Goal: Task Accomplishment & Management: Complete application form

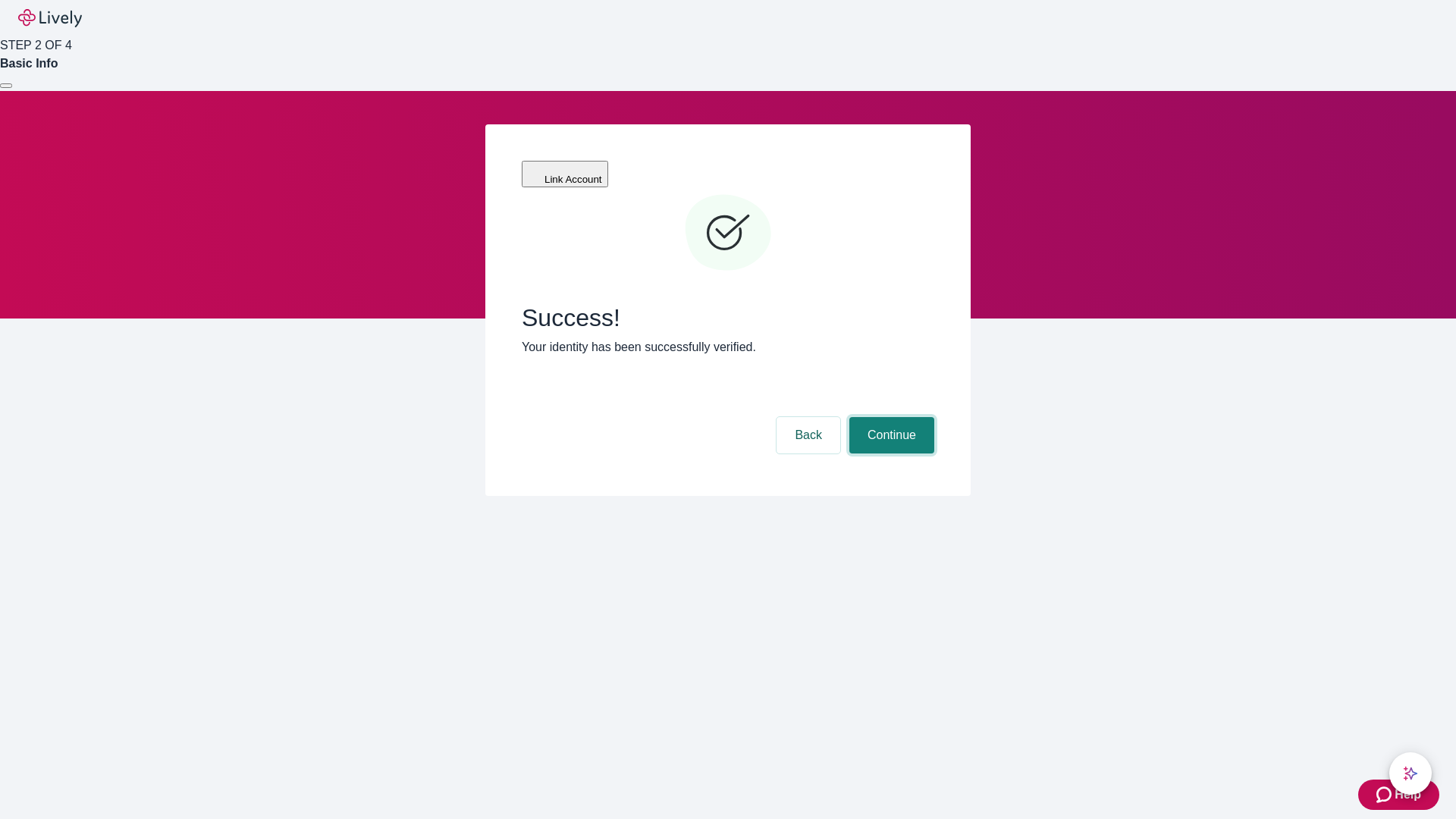
click at [889, 417] on button "Continue" at bounding box center [892, 434] width 85 height 36
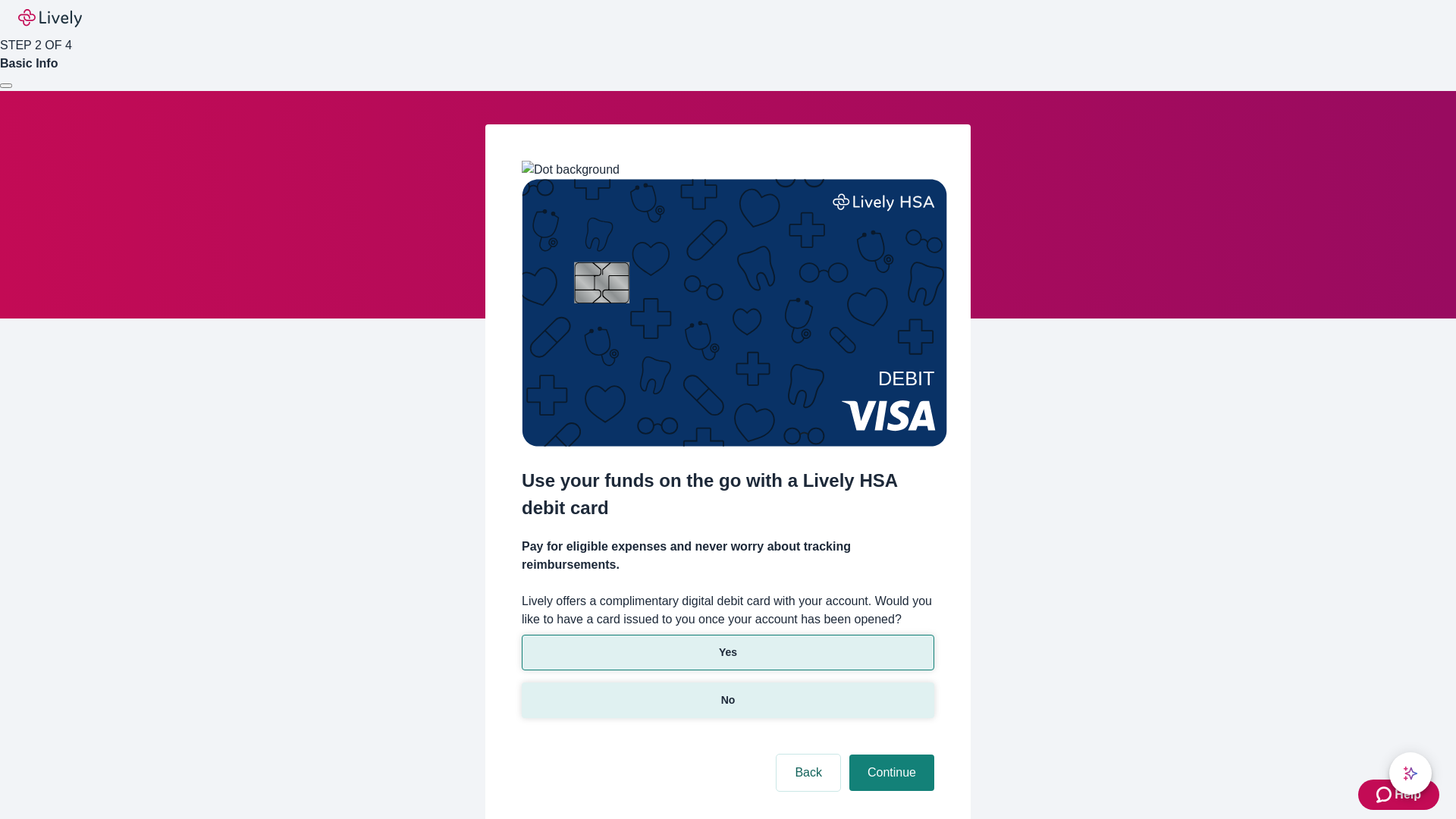
click at [728, 692] on p "No" at bounding box center [728, 700] width 14 height 16
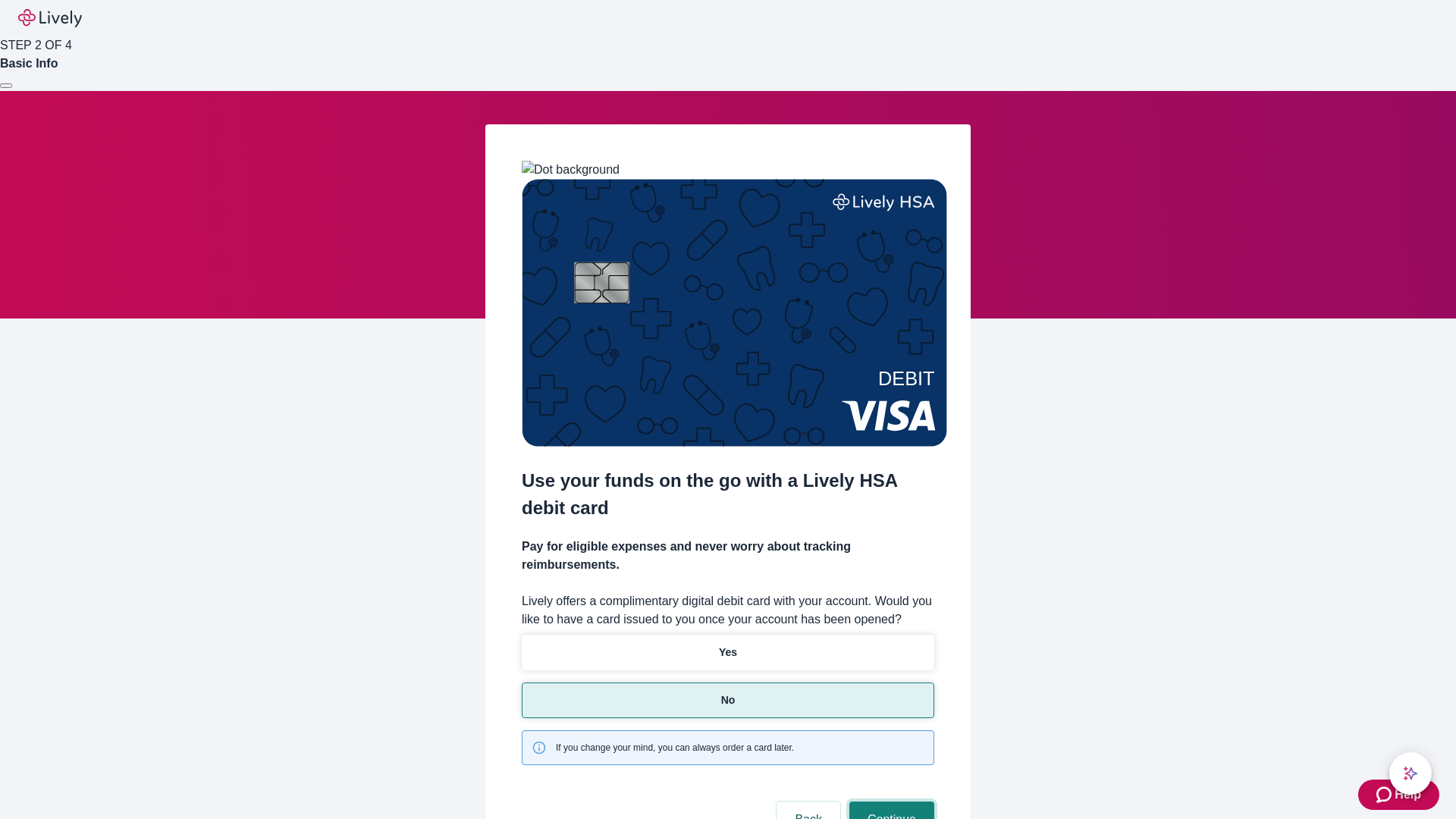
click at [889, 801] on button "Continue" at bounding box center [892, 819] width 85 height 36
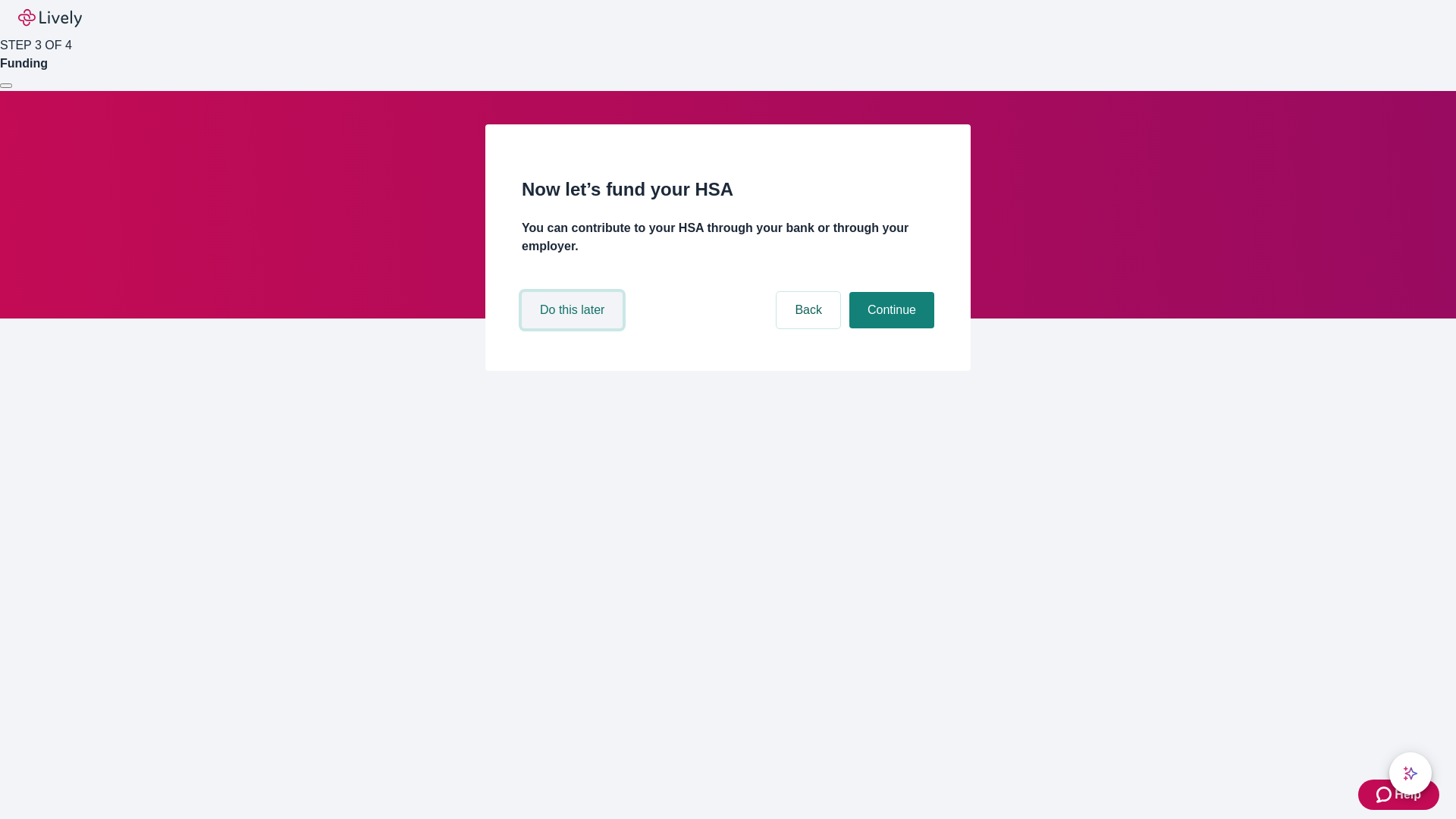
click at [574, 328] on button "Do this later" at bounding box center [572, 310] width 101 height 36
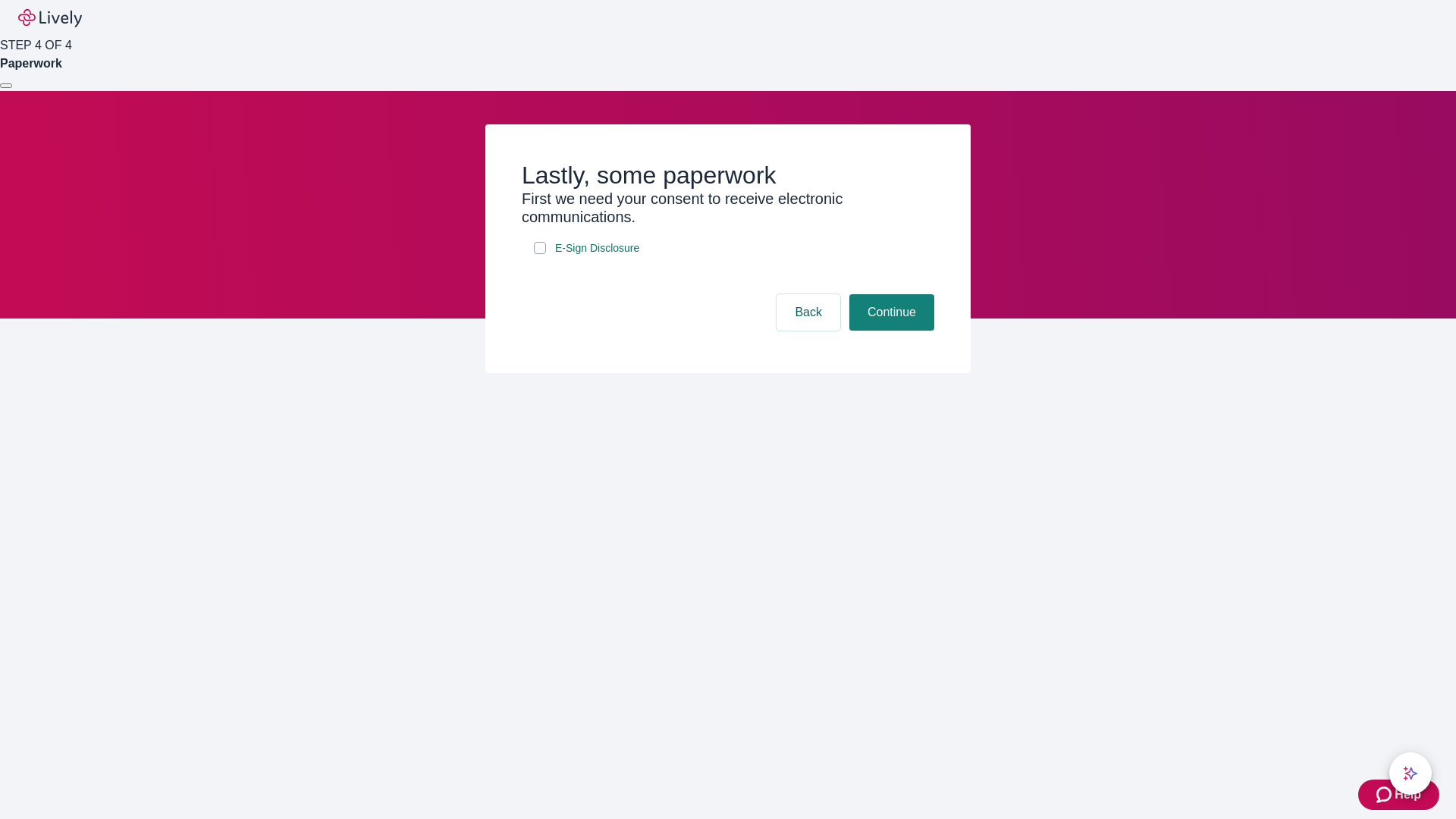
click at [539, 254] on input "E-Sign Disclosure" at bounding box center [540, 248] width 12 height 12
checkbox input "true"
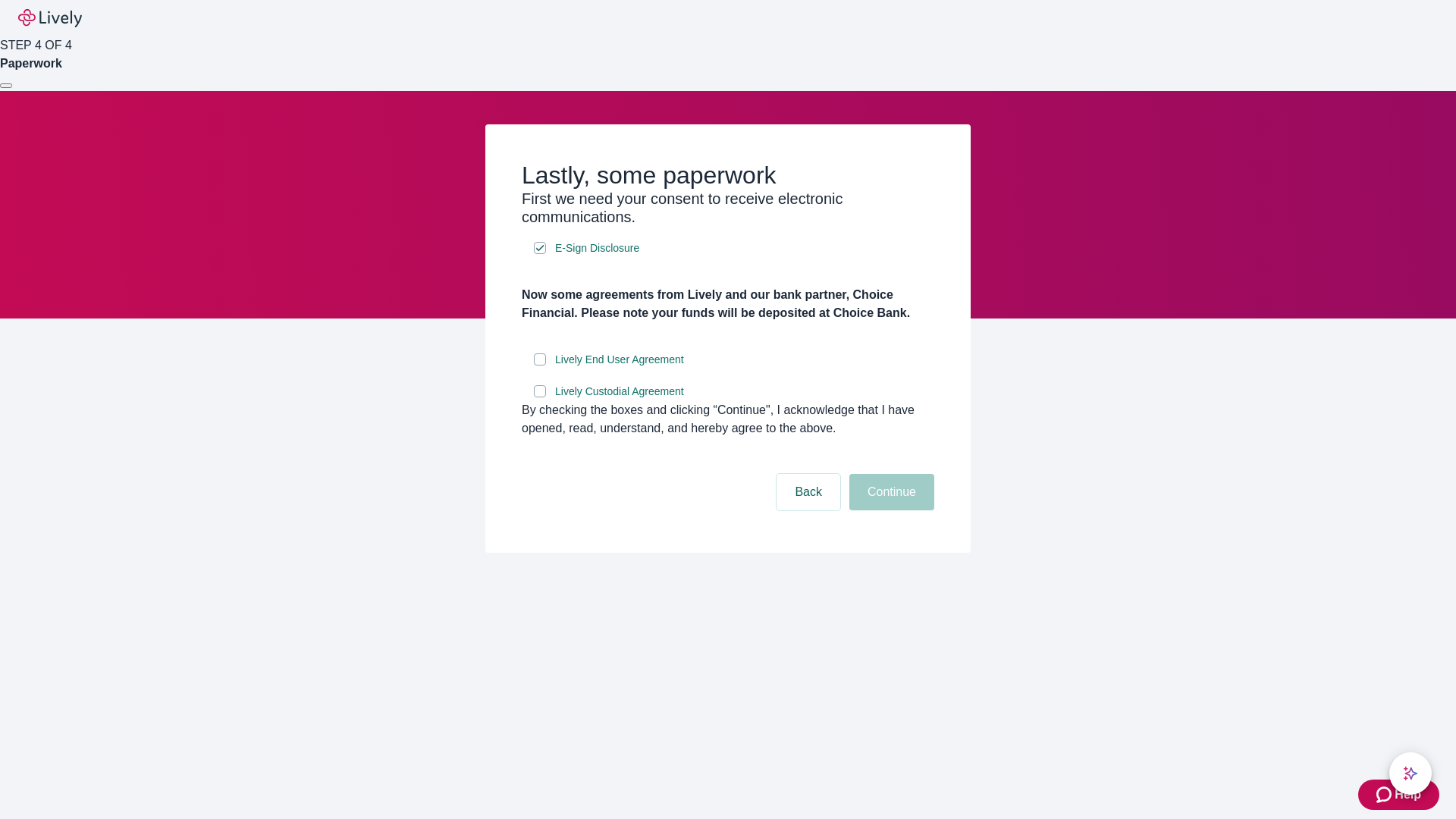
click at [539, 365] on input "Lively End User Agreement" at bounding box center [540, 359] width 12 height 12
checkbox input "true"
click at [539, 397] on input "Lively Custodial Agreement" at bounding box center [540, 391] width 12 height 12
checkbox input "true"
click at [889, 510] on button "Continue" at bounding box center [892, 492] width 85 height 36
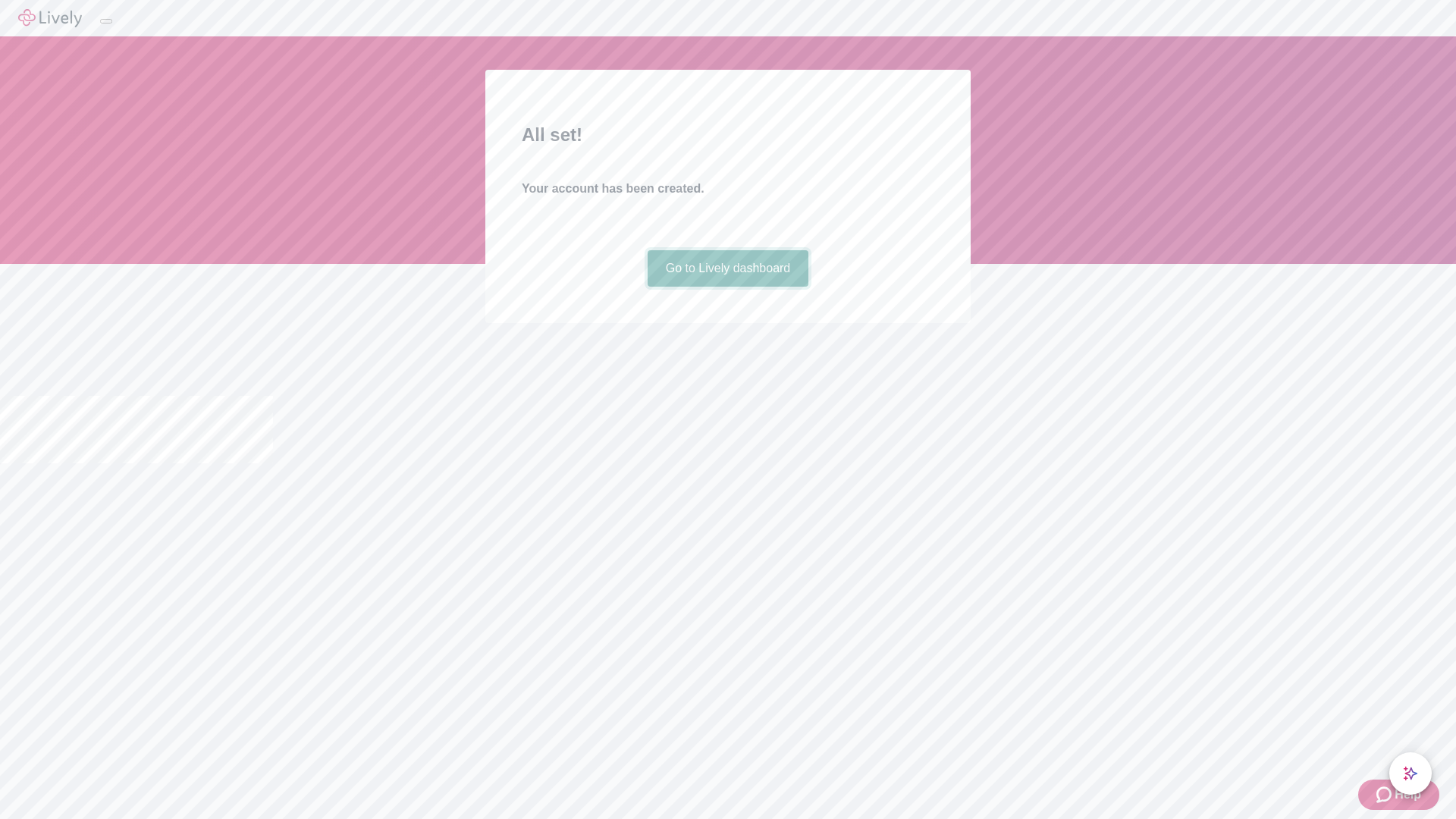
click at [728, 287] on link "Go to Lively dashboard" at bounding box center [728, 267] width 162 height 36
